Goal: Information Seeking & Learning: Check status

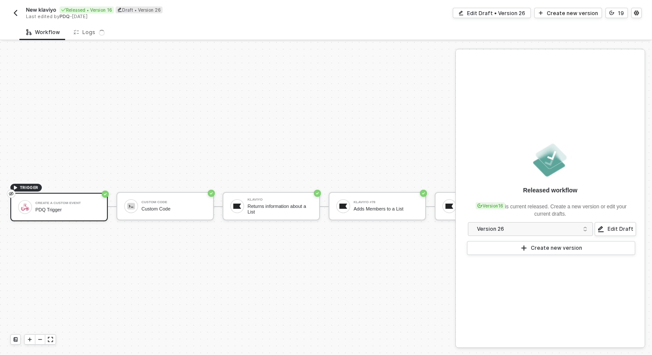
scroll to position [16, 0]
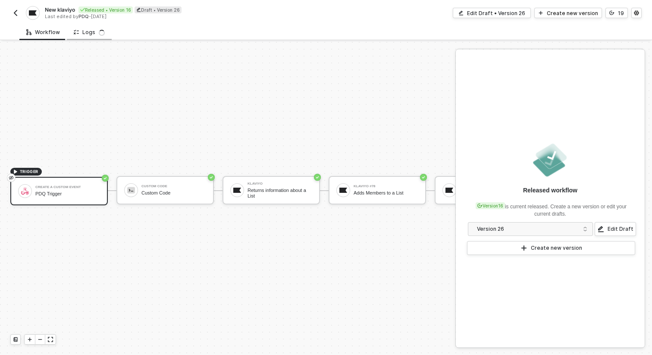
click at [90, 35] on div "Logs" at bounding box center [89, 32] width 31 height 7
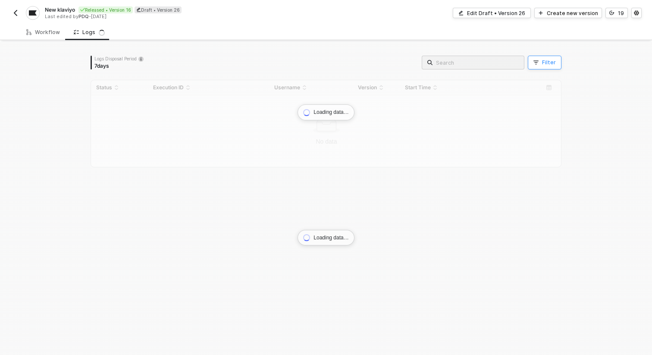
click at [541, 65] on button "Filter" at bounding box center [545, 63] width 34 height 14
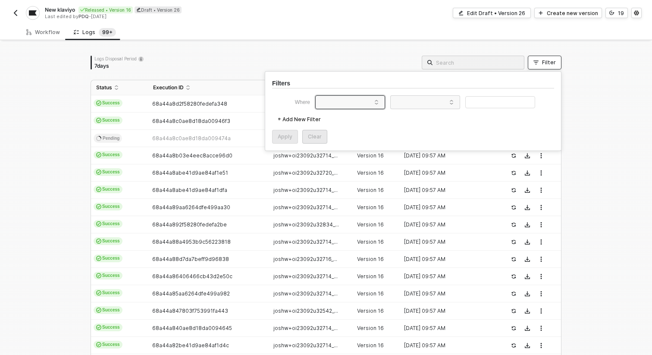
click at [370, 103] on span at bounding box center [352, 102] width 66 height 13
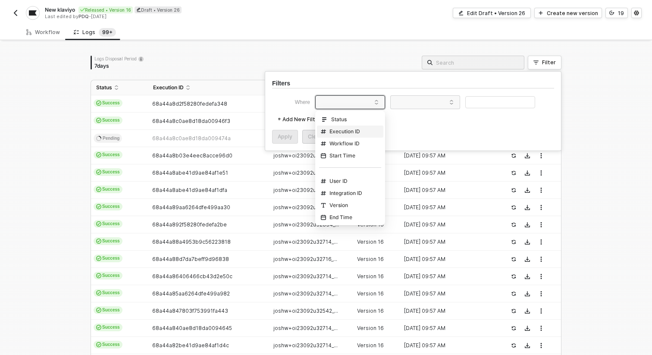
click at [350, 130] on div "Execution ID" at bounding box center [340, 131] width 39 height 7
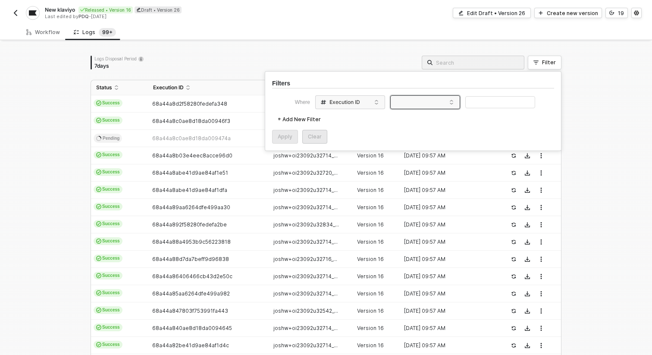
click at [453, 104] on span at bounding box center [427, 102] width 66 height 13
click at [435, 116] on div "Equals" at bounding box center [425, 119] width 62 height 14
click at [476, 103] on input "text" at bounding box center [500, 102] width 70 height 13
click at [280, 138] on div "Apply" at bounding box center [285, 136] width 15 height 7
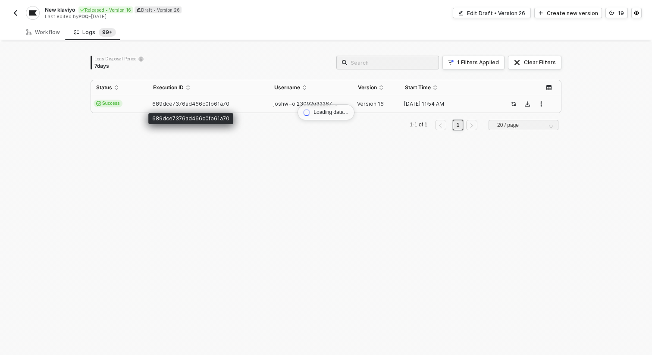
click at [207, 102] on span "689dce7376ad466c0fb61a70" at bounding box center [190, 103] width 77 height 6
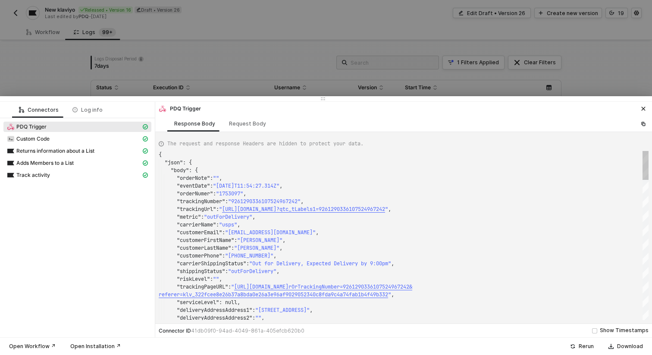
scroll to position [78, 0]
